Goal: Information Seeking & Learning: Check status

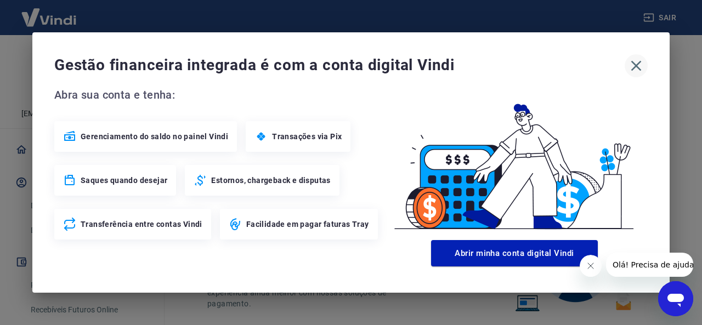
click at [641, 69] on icon "button" at bounding box center [636, 66] width 18 height 18
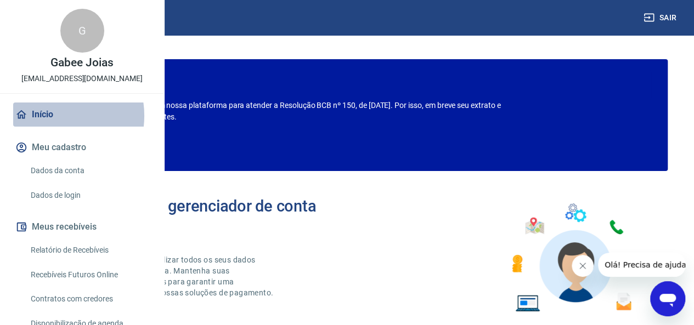
click at [50, 127] on link "Início" at bounding box center [82, 115] width 138 height 24
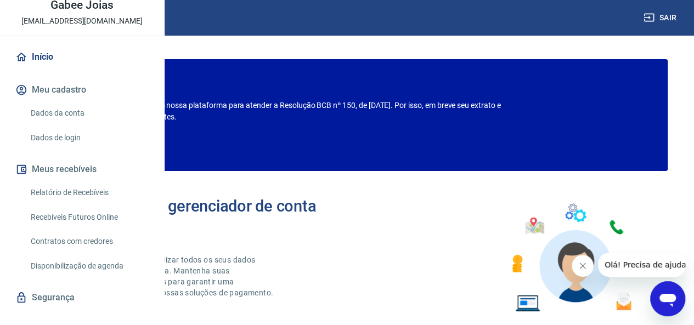
scroll to position [83, 0]
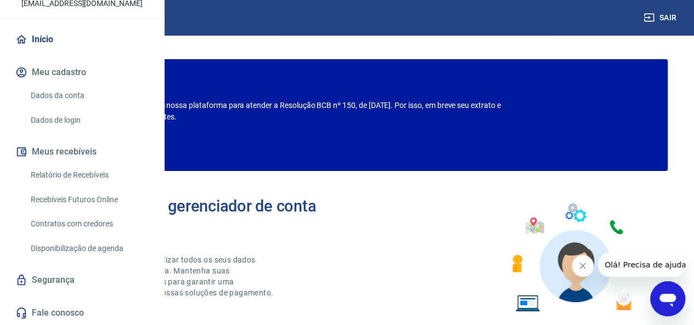
click at [91, 211] on link "Recebíveis Futuros Online" at bounding box center [88, 200] width 125 height 22
click at [49, 16] on img at bounding box center [48, 17] width 71 height 33
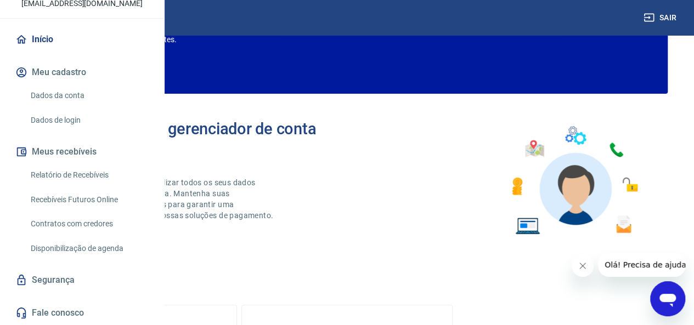
scroll to position [78, 0]
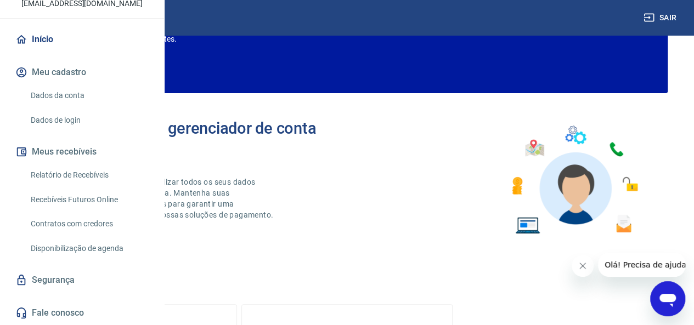
click at [94, 186] on link "Relatório de Recebíveis" at bounding box center [88, 175] width 125 height 22
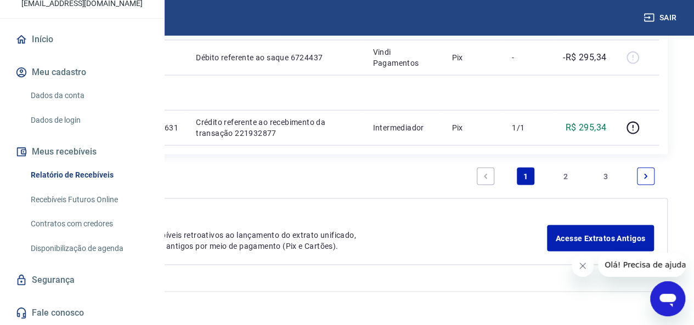
scroll to position [1582, 0]
click at [613, 178] on link "3" at bounding box center [606, 176] width 18 height 18
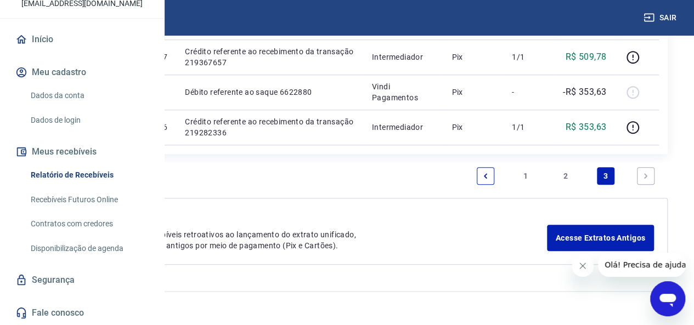
scroll to position [568, 0]
click at [566, 181] on link "2" at bounding box center [566, 176] width 18 height 18
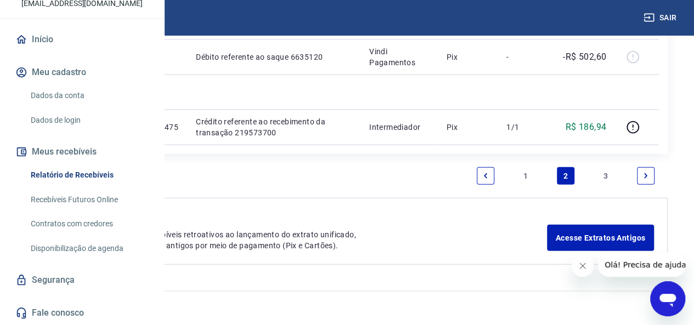
scroll to position [1645, 0]
click at [527, 180] on link "1" at bounding box center [526, 176] width 18 height 18
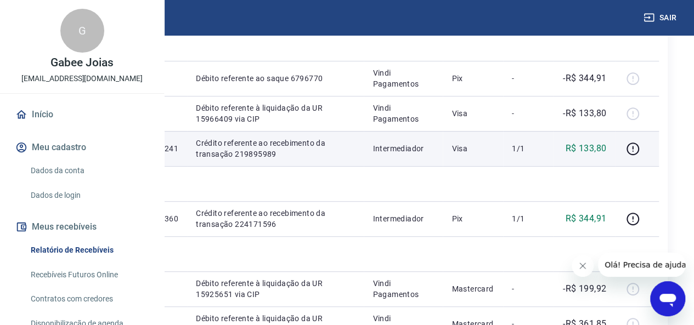
scroll to position [169, 0]
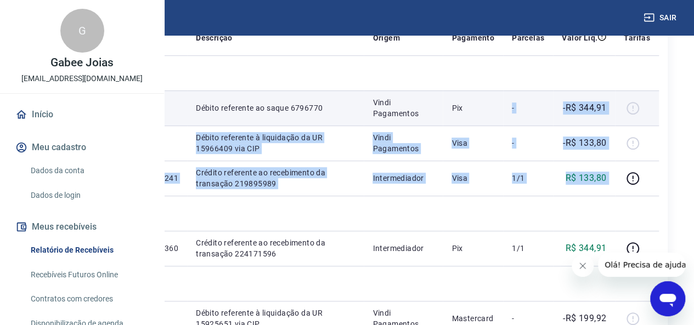
drag, startPoint x: 684, startPoint y: 235, endPoint x: 527, endPoint y: 119, distance: 195.7
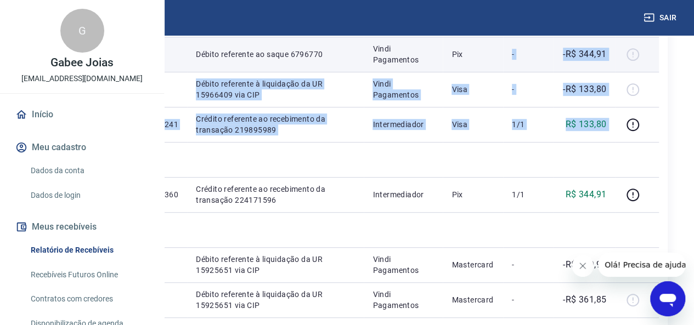
scroll to position [224, 0]
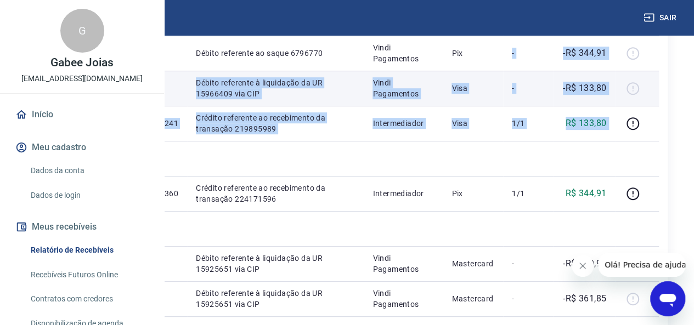
click at [598, 106] on td "-R$ 133,80" at bounding box center [584, 88] width 62 height 35
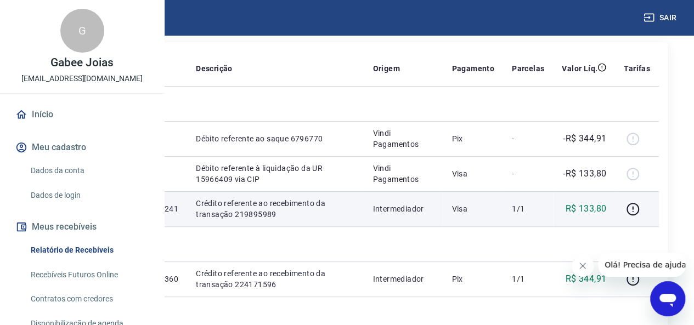
scroll to position [138, 0]
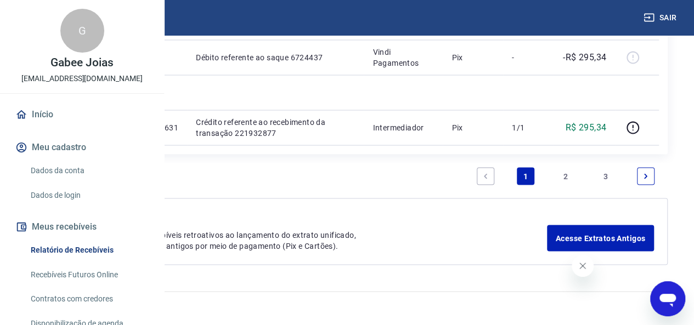
scroll to position [1582, 0]
click at [605, 176] on link "3" at bounding box center [606, 176] width 18 height 18
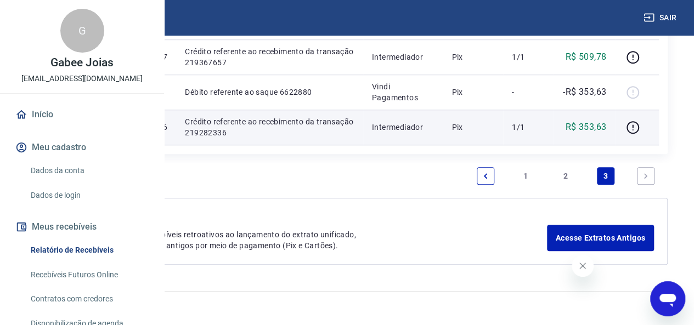
scroll to position [505, 0]
click at [168, 133] on p "17531518825986" at bounding box center [135, 127] width 65 height 11
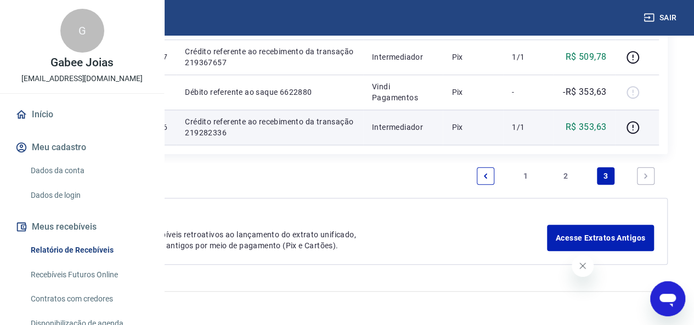
drag, startPoint x: 602, startPoint y: 167, endPoint x: 618, endPoint y: 157, distance: 18.6
click at [615, 145] on td "R$ 353,63" at bounding box center [584, 127] width 62 height 35
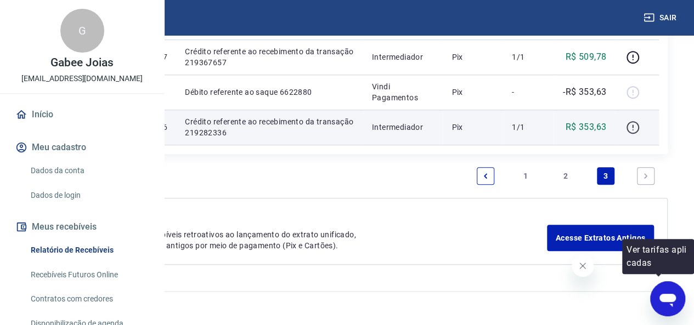
click at [640, 134] on icon "button" at bounding box center [633, 128] width 14 height 14
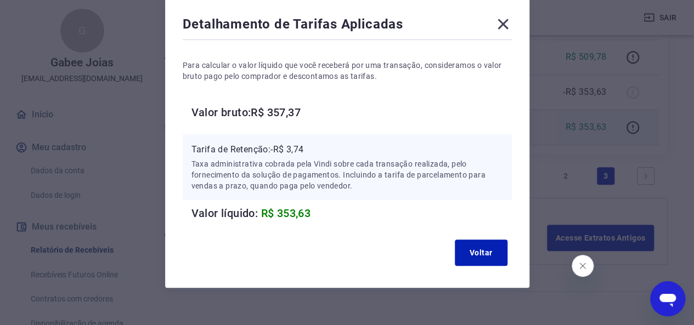
scroll to position [55, 0]
drag, startPoint x: 282, startPoint y: 149, endPoint x: 307, endPoint y: 148, distance: 24.7
click at [307, 148] on p "Tarifa de Retenção: -R$ 3,74" at bounding box center [347, 149] width 312 height 13
click at [494, 25] on icon at bounding box center [503, 24] width 18 height 18
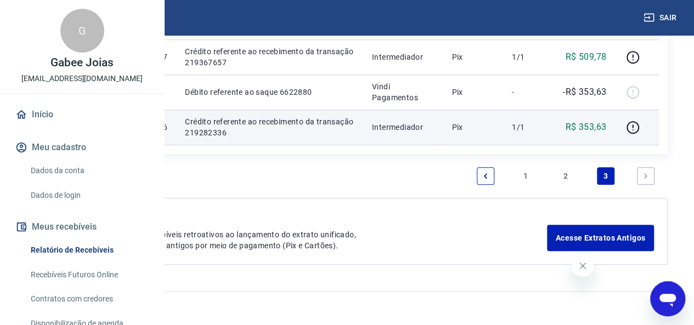
scroll to position [478, 0]
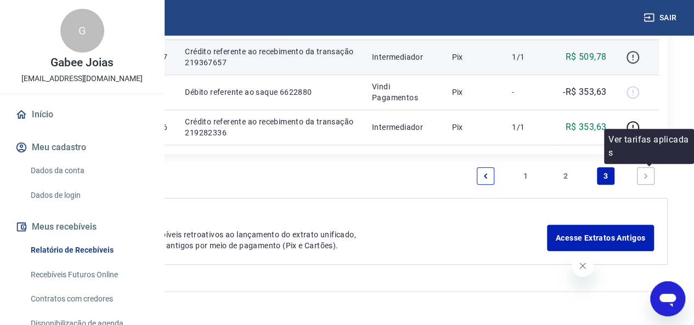
click at [640, 64] on icon "button" at bounding box center [633, 57] width 14 height 14
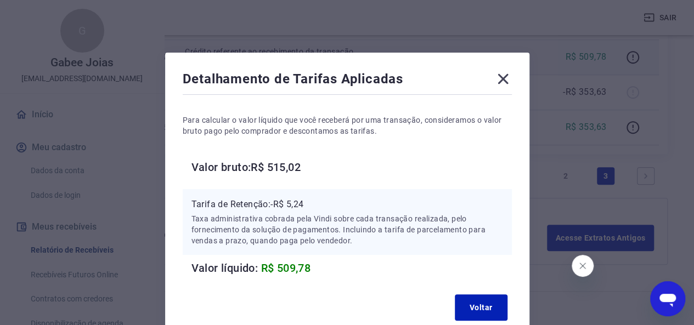
click at [503, 78] on icon at bounding box center [502, 79] width 10 height 10
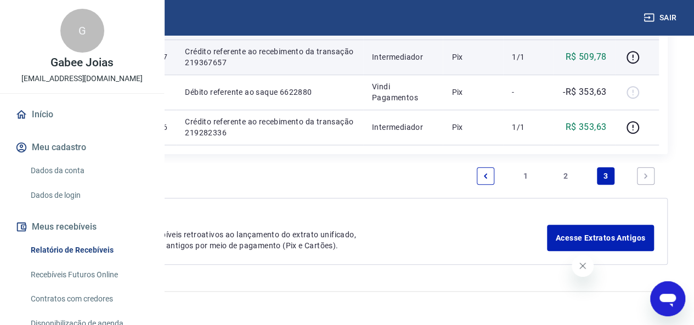
scroll to position [568, 0]
click at [561, 171] on link "2" at bounding box center [566, 176] width 18 height 18
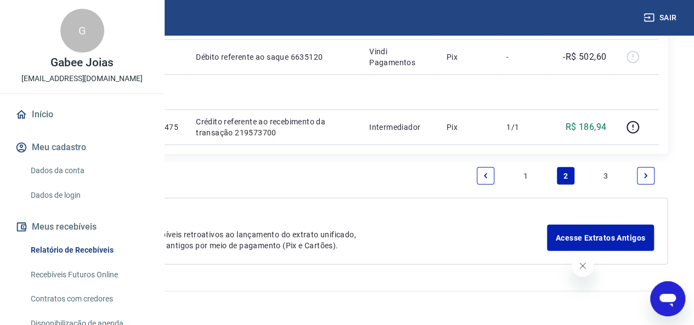
scroll to position [1645, 0]
click at [523, 183] on link "1" at bounding box center [526, 176] width 18 height 18
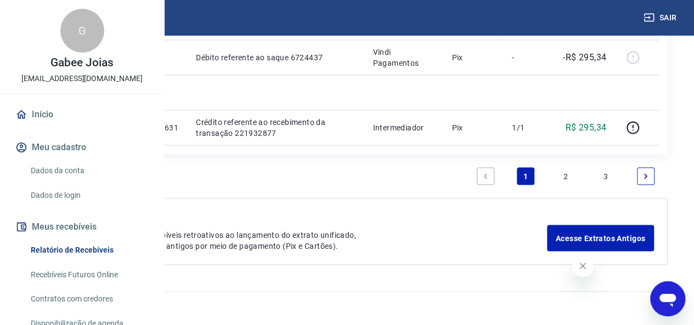
scroll to position [1088, 0]
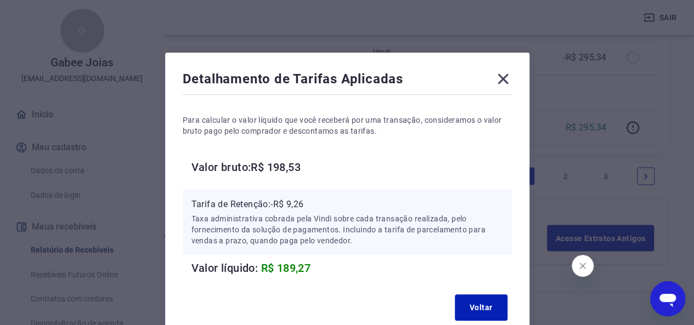
click at [506, 83] on icon at bounding box center [503, 79] width 18 height 18
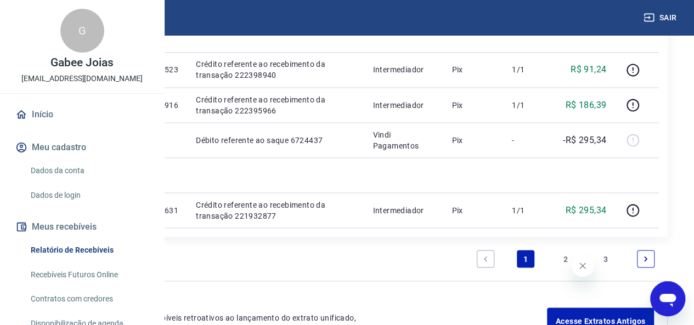
scroll to position [942, 0]
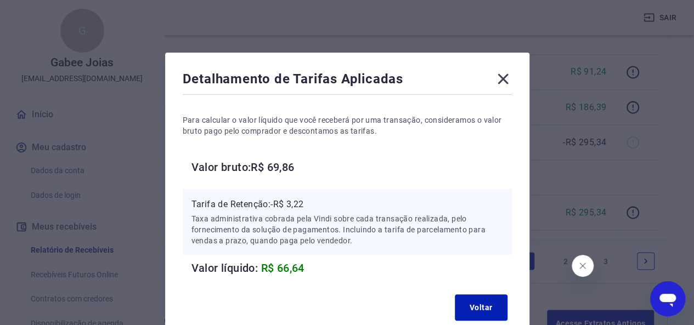
click at [505, 75] on icon at bounding box center [503, 79] width 18 height 18
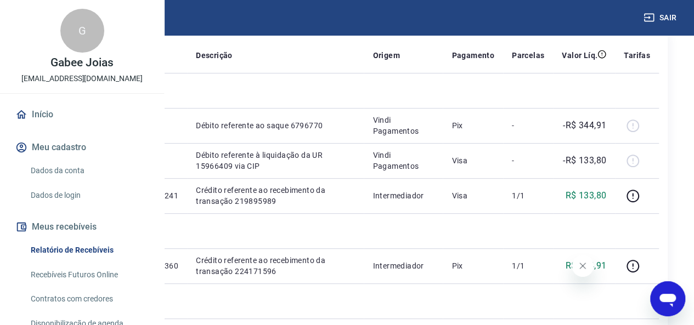
scroll to position [167, 0]
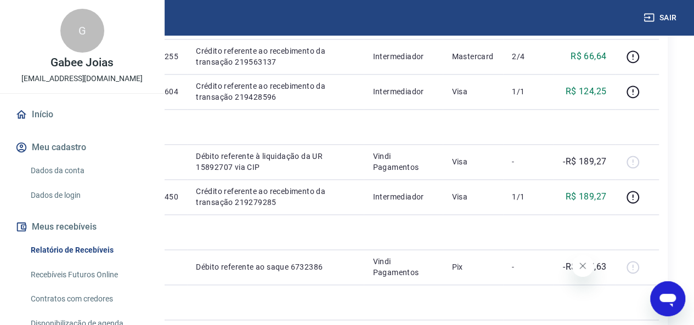
scroll to position [675, 0]
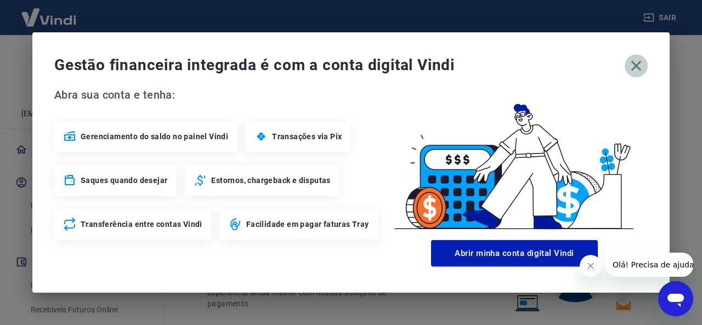
click at [637, 58] on icon "button" at bounding box center [636, 66] width 18 height 18
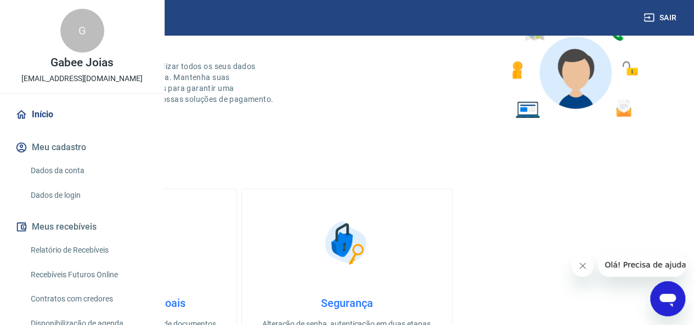
scroll to position [178, 0]
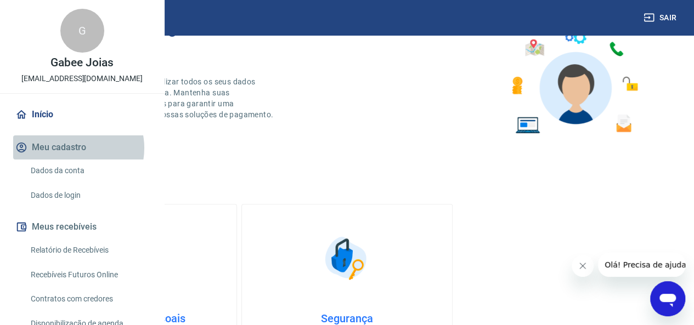
click at [73, 160] on button "Meu cadastro" at bounding box center [82, 147] width 138 height 24
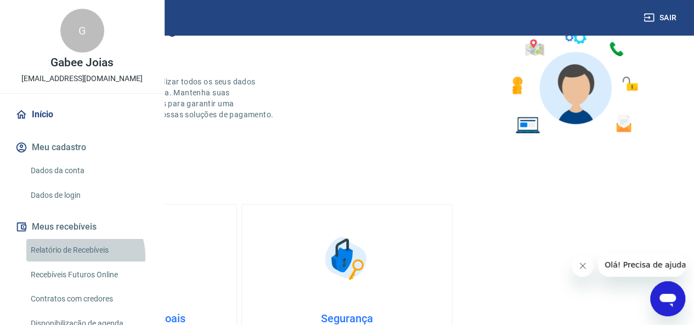
click at [82, 262] on link "Relatório de Recebíveis" at bounding box center [88, 250] width 125 height 22
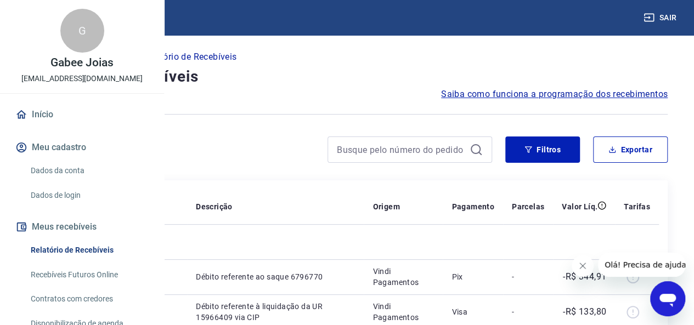
click at [61, 127] on link "Início" at bounding box center [82, 115] width 138 height 24
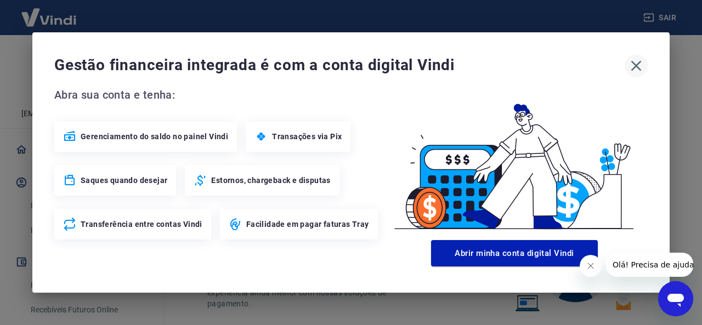
click at [636, 60] on icon "button" at bounding box center [636, 66] width 18 height 18
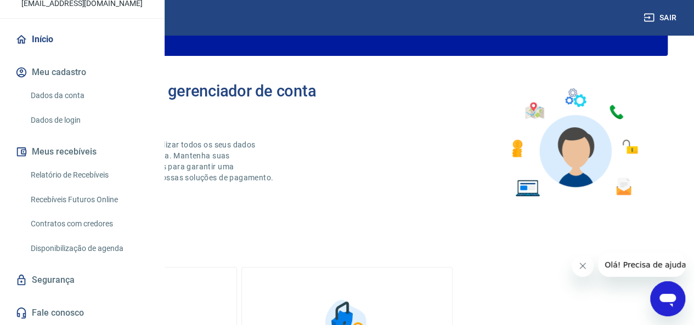
scroll to position [108, 0]
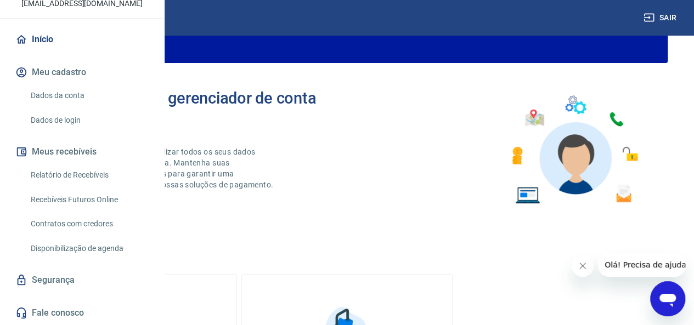
click at [98, 166] on link "Relatório de Recebíveis" at bounding box center [88, 175] width 125 height 22
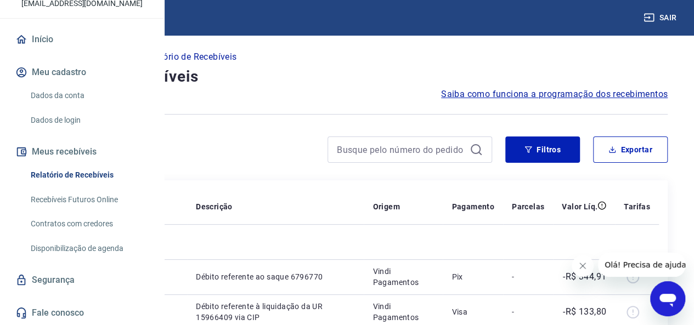
click at [46, 30] on img at bounding box center [48, 17] width 71 height 33
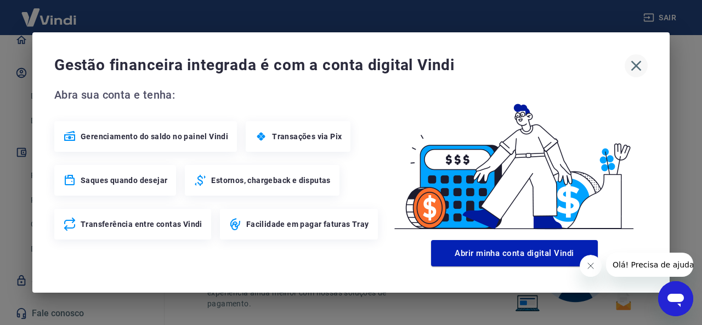
click at [633, 69] on icon "button" at bounding box center [636, 66] width 10 height 10
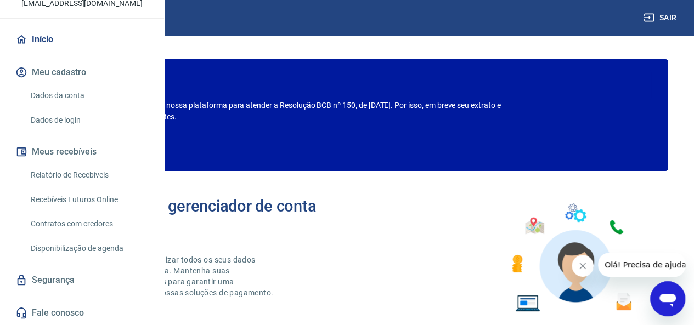
click at [56, 14] on img at bounding box center [48, 17] width 71 height 33
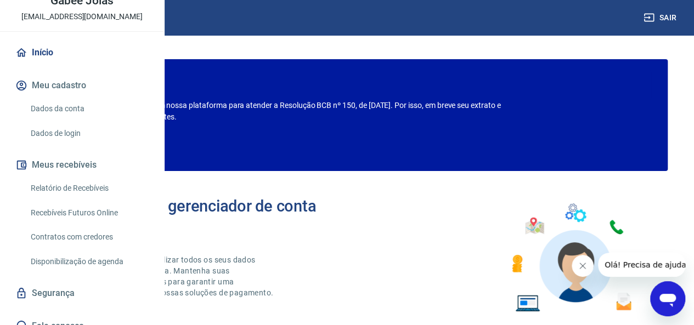
scroll to position [63, 0]
click at [64, 199] on link "Relatório de Recebíveis" at bounding box center [88, 188] width 125 height 22
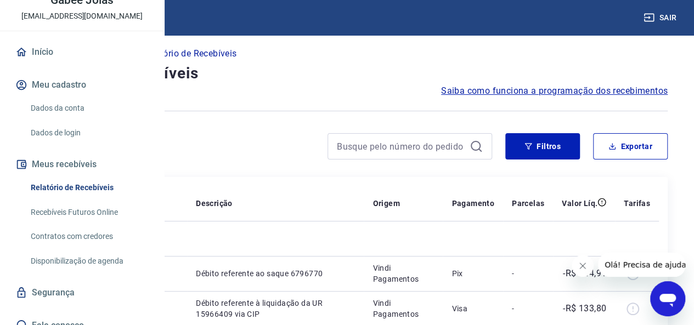
scroll to position [110, 0]
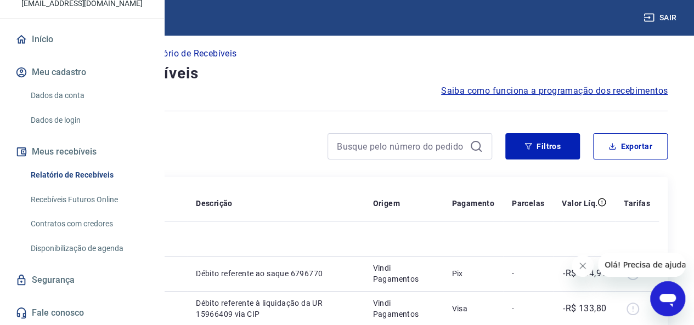
click at [652, 21] on icon "button" at bounding box center [648, 17] width 11 height 11
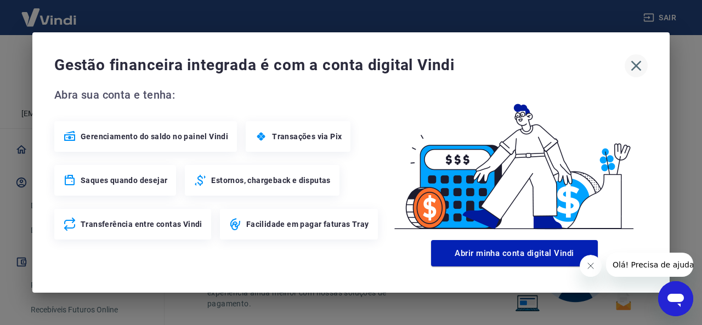
click at [632, 64] on icon "button" at bounding box center [636, 66] width 18 height 18
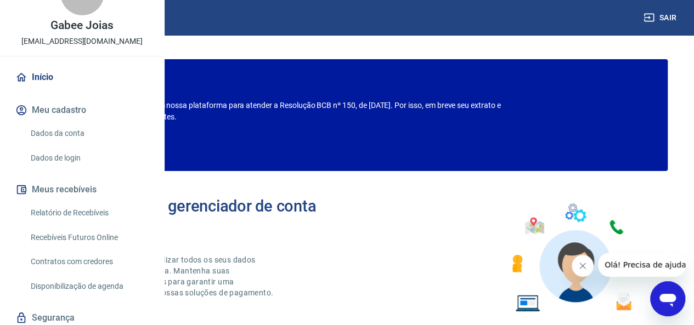
scroll to position [35, 0]
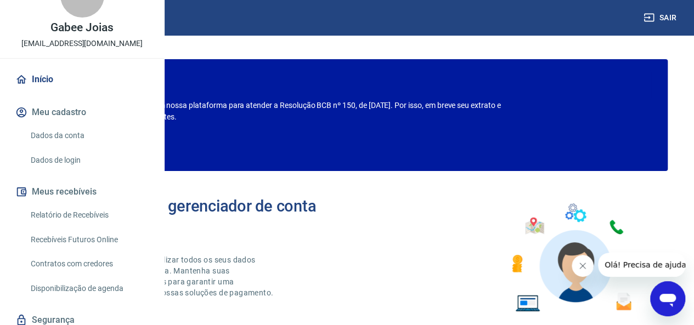
click at [43, 92] on link "Início" at bounding box center [82, 79] width 138 height 24
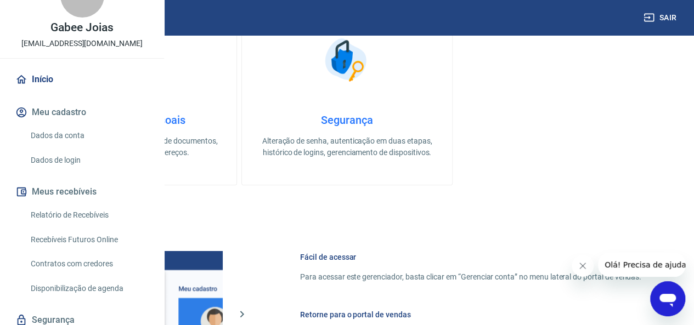
scroll to position [377, 0]
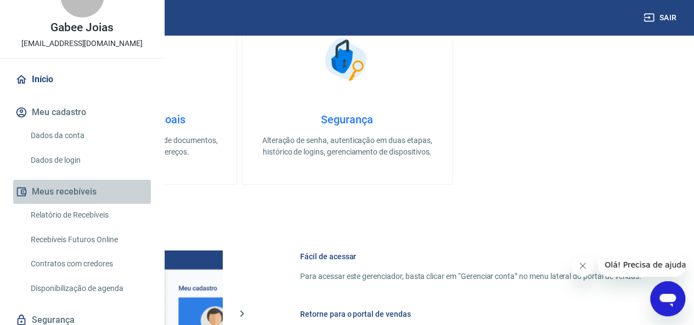
click at [89, 204] on button "Meus recebíveis" at bounding box center [82, 192] width 138 height 24
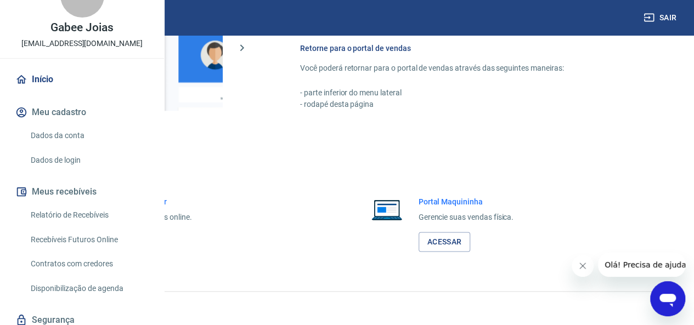
scroll to position [110, 0]
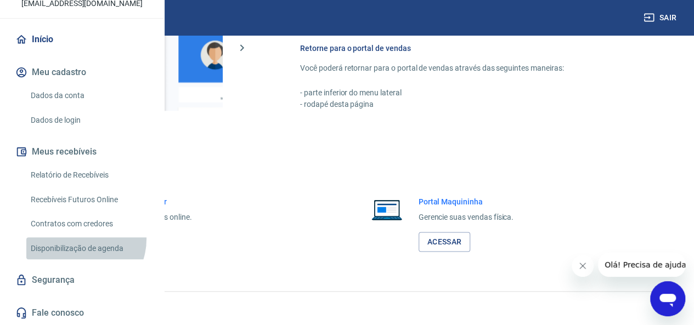
click at [78, 239] on link "Disponibilização de agenda" at bounding box center [88, 248] width 125 height 22
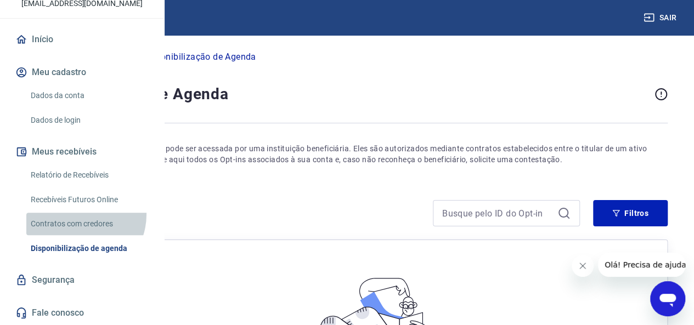
click at [77, 214] on link "Contratos com credores" at bounding box center [88, 224] width 125 height 22
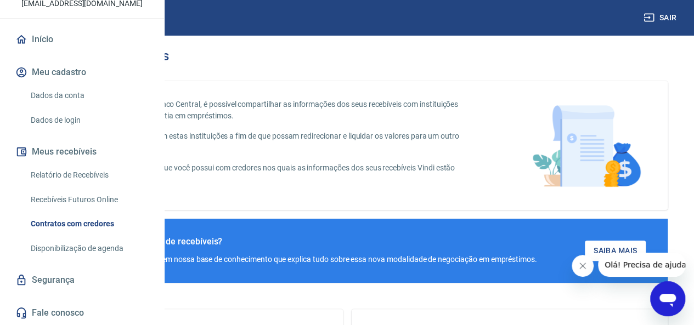
click at [77, 189] on link "Recebíveis Futuros Online" at bounding box center [88, 200] width 125 height 22
